Goal: Information Seeking & Learning: Learn about a topic

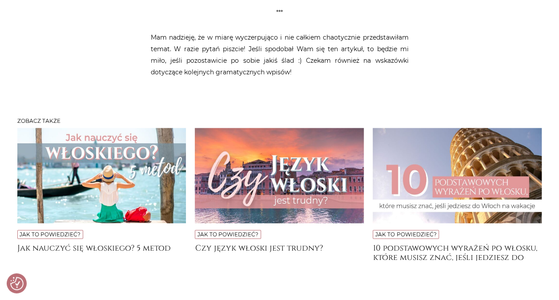
scroll to position [4300, 0]
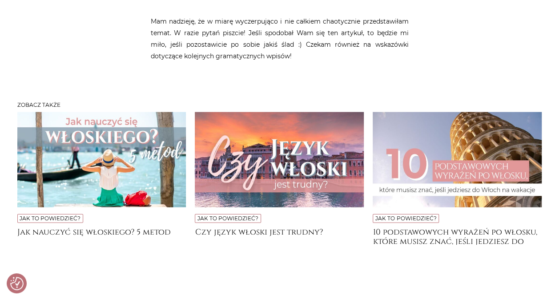
click at [464, 113] on img at bounding box center [457, 159] width 169 height 95
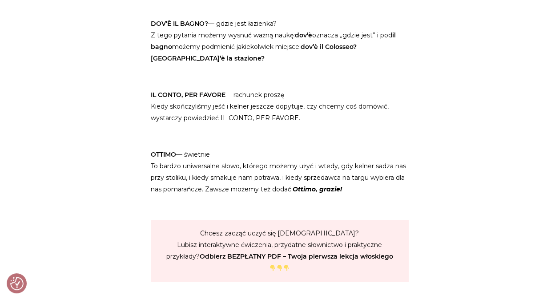
scroll to position [757, 0]
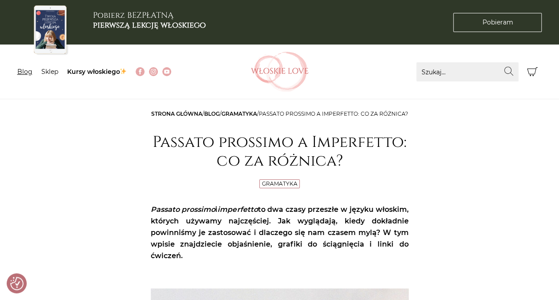
click at [20, 70] on link "Blog" at bounding box center [24, 72] width 15 height 8
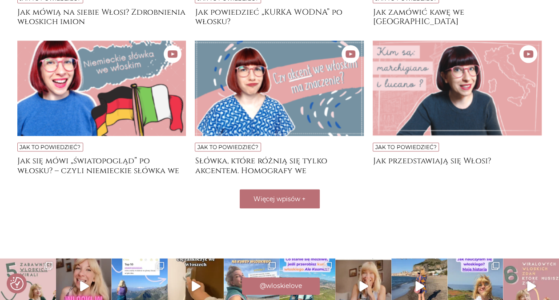
scroll to position [764, 0]
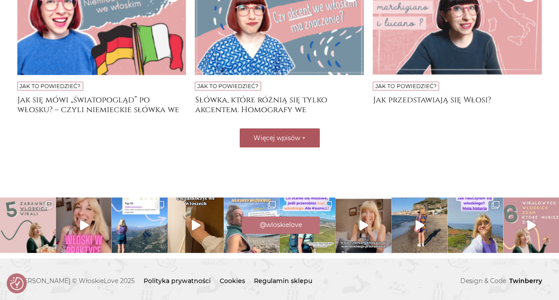
click at [278, 137] on span "Więcej wpisów" at bounding box center [277, 137] width 47 height 8
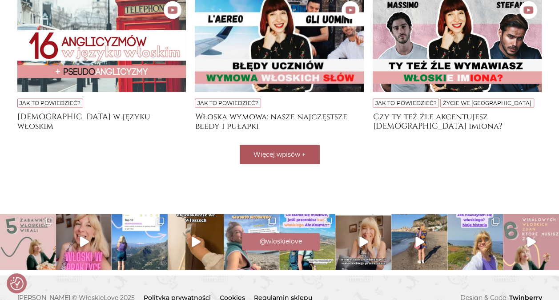
scroll to position [912, 0]
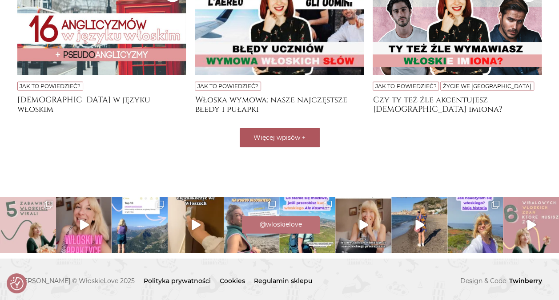
click at [282, 138] on span "Więcej wpisów" at bounding box center [277, 137] width 47 height 8
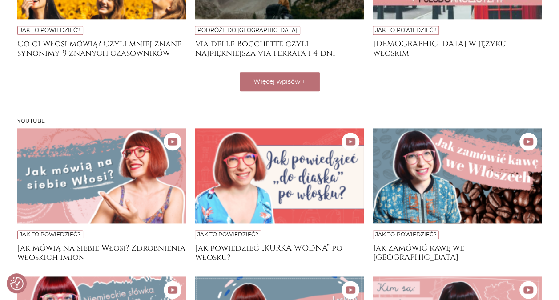
scroll to position [471, 0]
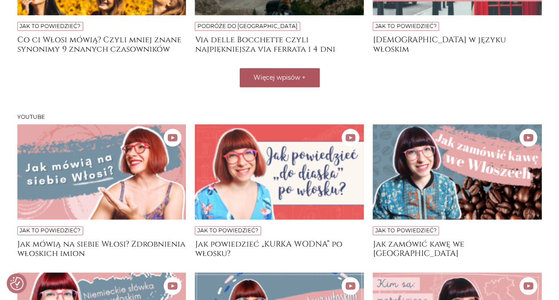
click at [283, 78] on span "Więcej wpisów" at bounding box center [277, 77] width 47 height 8
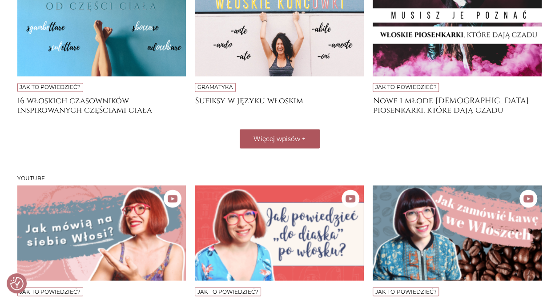
scroll to position [710, 0]
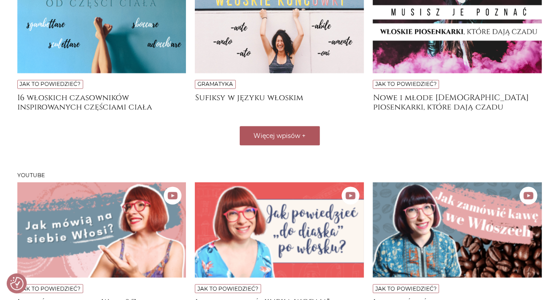
click at [301, 129] on button "Więcej wpisów +" at bounding box center [280, 135] width 80 height 19
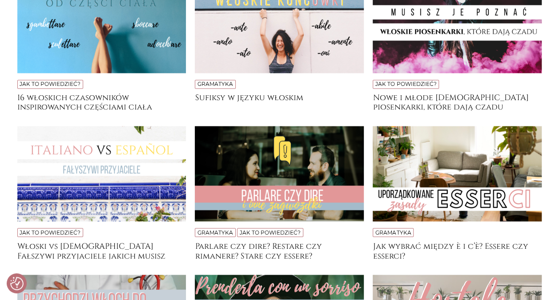
drag, startPoint x: 558, startPoint y: 143, endPoint x: 559, endPoint y: 151, distance: 8.1
click at [559, 151] on html "Cenimy prywatność użytkowników Używamy plików cookie, aby poprawić jakość przeg…" at bounding box center [279, 184] width 559 height 1789
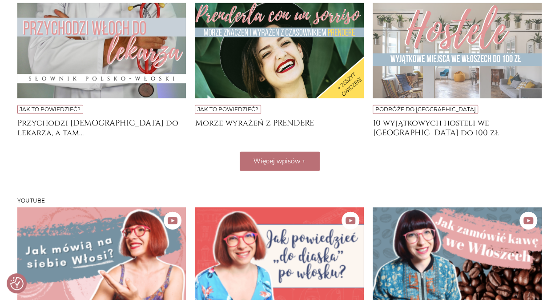
scroll to position [980, 0]
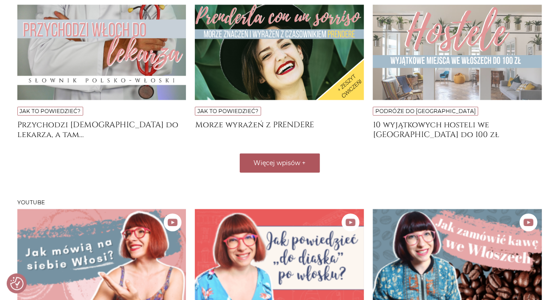
click at [291, 165] on button "Więcej wpisów +" at bounding box center [280, 162] width 80 height 19
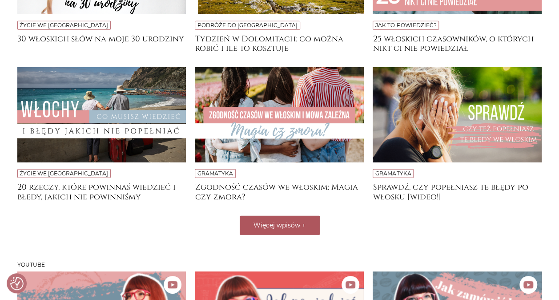
scroll to position [1216, 0]
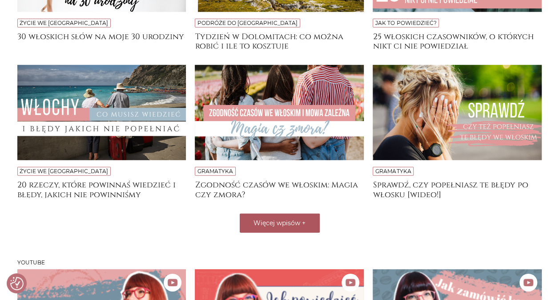
click at [279, 221] on span "Więcej wpisów" at bounding box center [277, 223] width 47 height 8
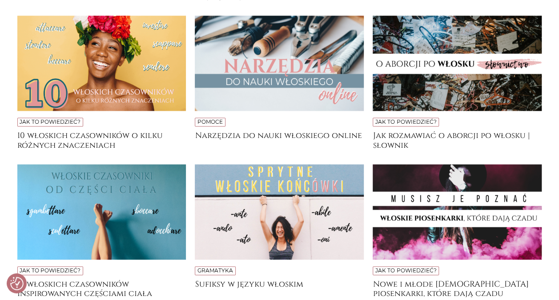
scroll to position [511, 0]
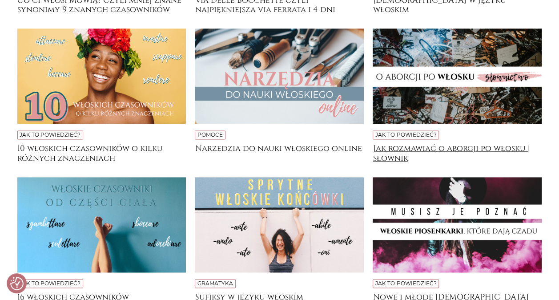
click at [451, 148] on h4 "Jak rozmawiać o aborcji po włosku | słownik" at bounding box center [457, 153] width 169 height 18
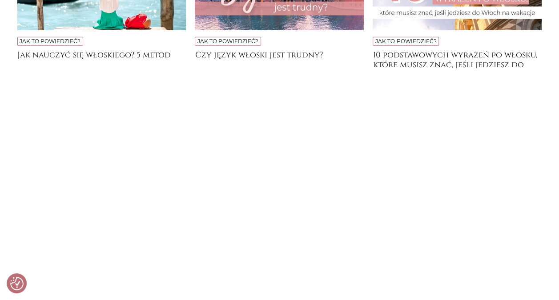
scroll to position [3025, 0]
